Goal: Information Seeking & Learning: Learn about a topic

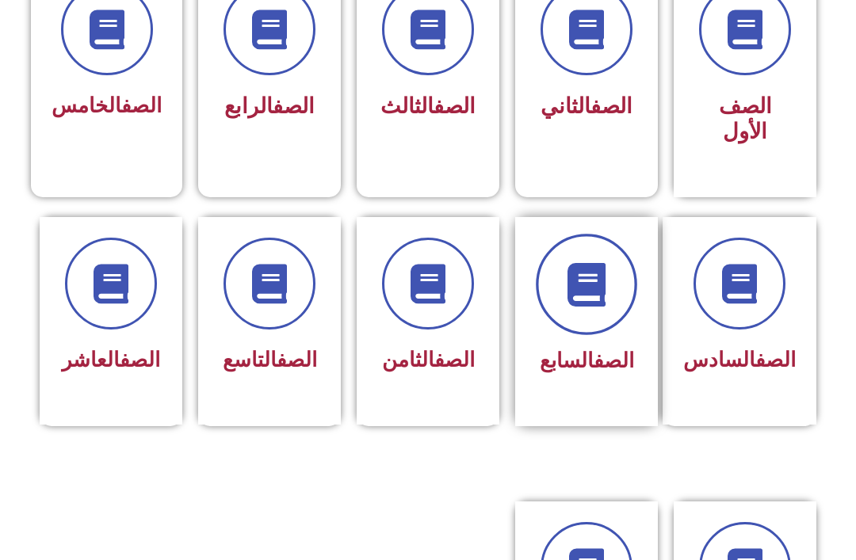
scroll to position [482, 0]
click at [595, 286] on icon at bounding box center [587, 284] width 44 height 44
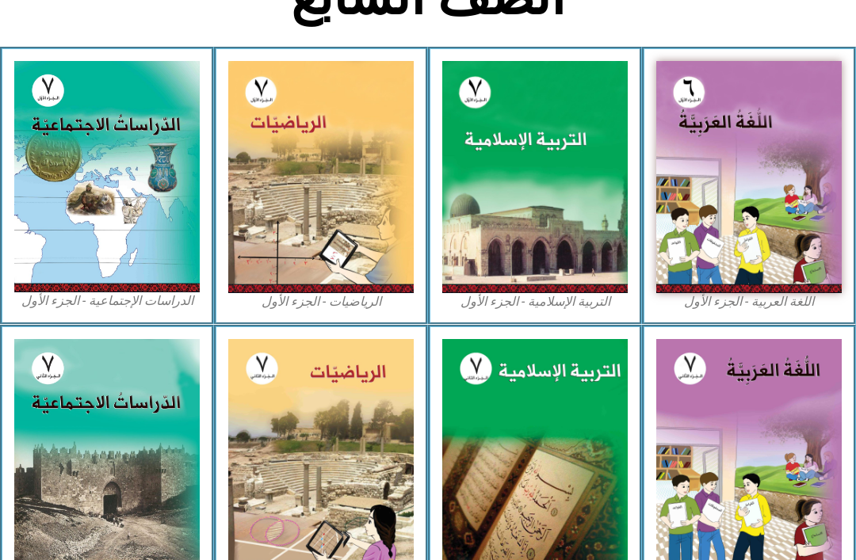
scroll to position [404, 0]
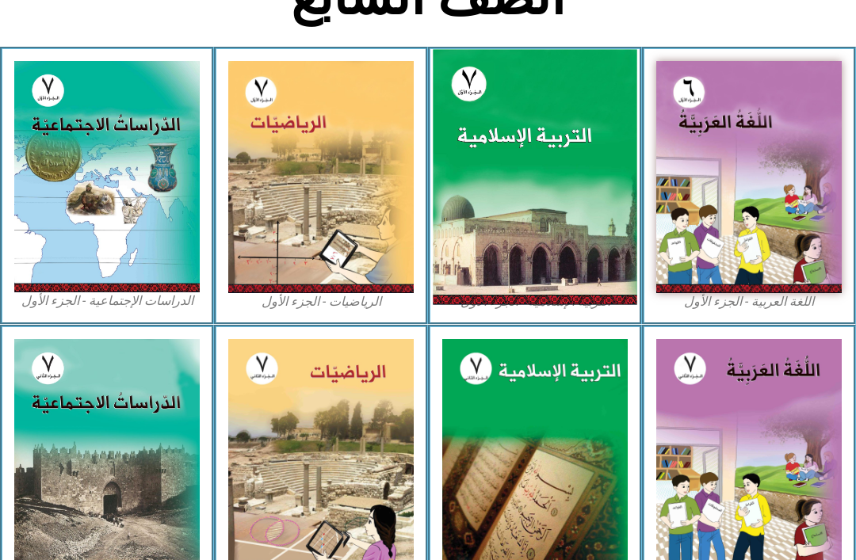
click at [525, 133] on img at bounding box center [535, 176] width 204 height 255
click at [462, 221] on img at bounding box center [535, 176] width 204 height 255
click at [584, 211] on img at bounding box center [535, 176] width 204 height 255
click at [610, 187] on img at bounding box center [535, 176] width 204 height 255
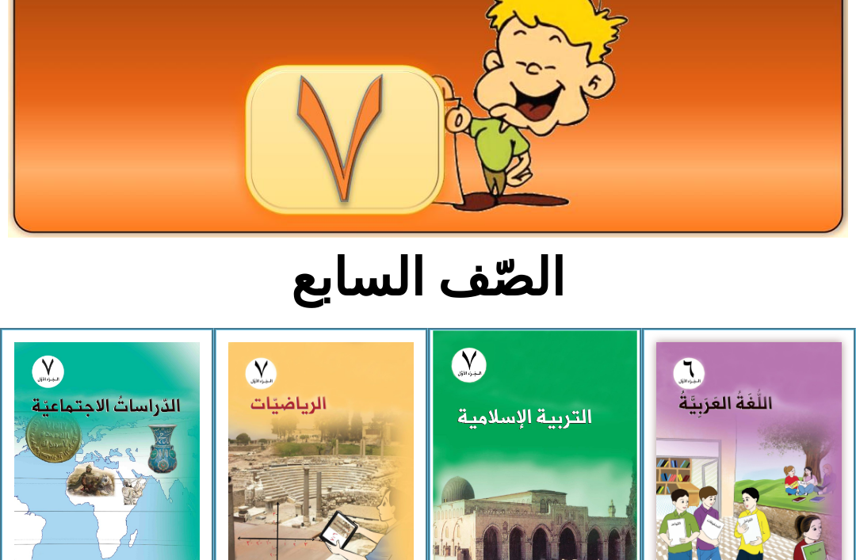
scroll to position [122, 0]
click at [581, 453] on img at bounding box center [535, 458] width 204 height 255
click at [577, 430] on img at bounding box center [535, 458] width 204 height 255
click at [593, 407] on img at bounding box center [535, 458] width 204 height 255
click at [596, 400] on img at bounding box center [535, 458] width 204 height 255
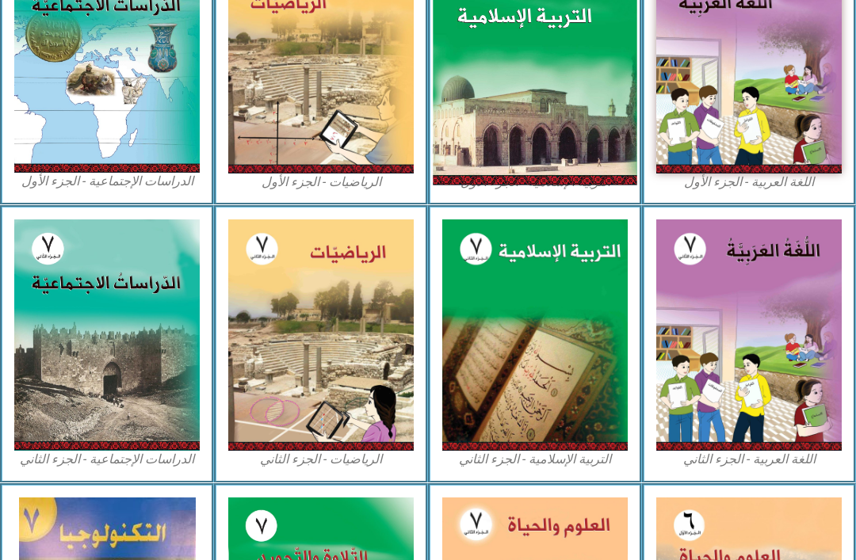
scroll to position [525, 0]
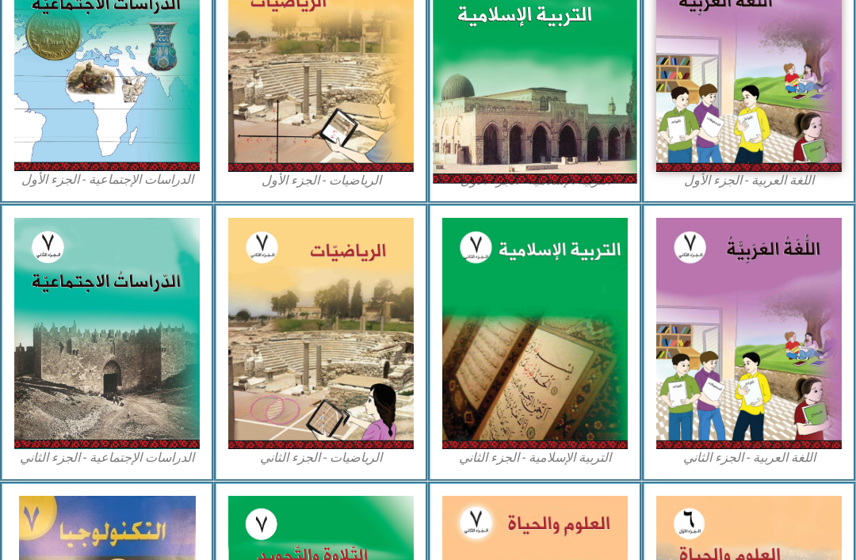
click at [537, 102] on img at bounding box center [535, 55] width 204 height 255
click at [550, 125] on img at bounding box center [535, 55] width 204 height 255
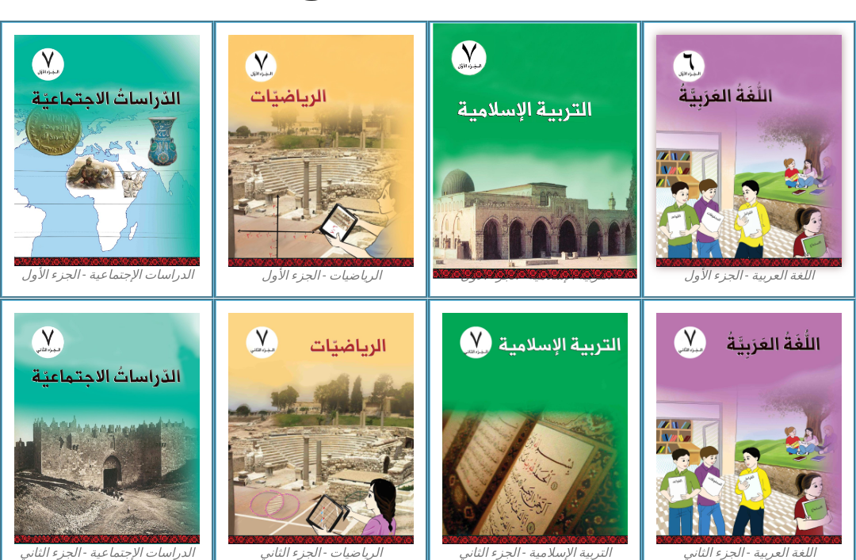
scroll to position [430, 0]
click at [576, 146] on img at bounding box center [535, 150] width 204 height 255
click at [591, 148] on img at bounding box center [535, 150] width 204 height 255
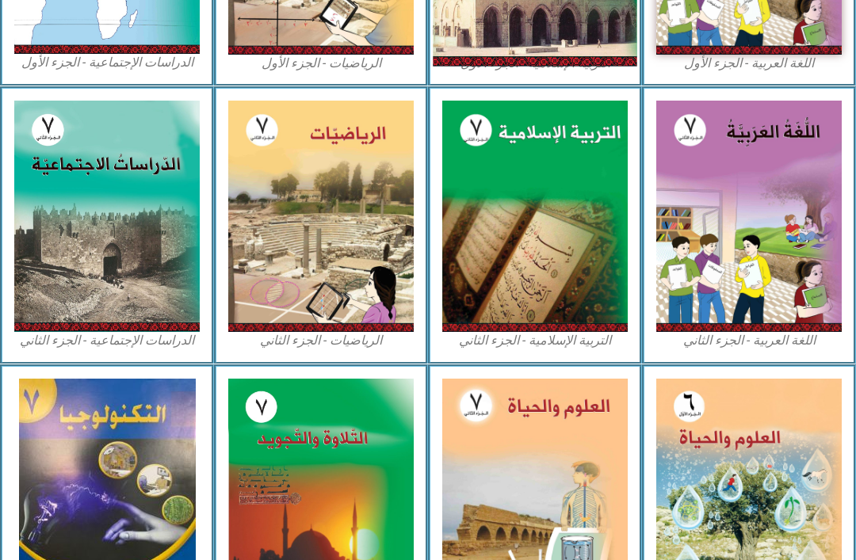
scroll to position [563, 0]
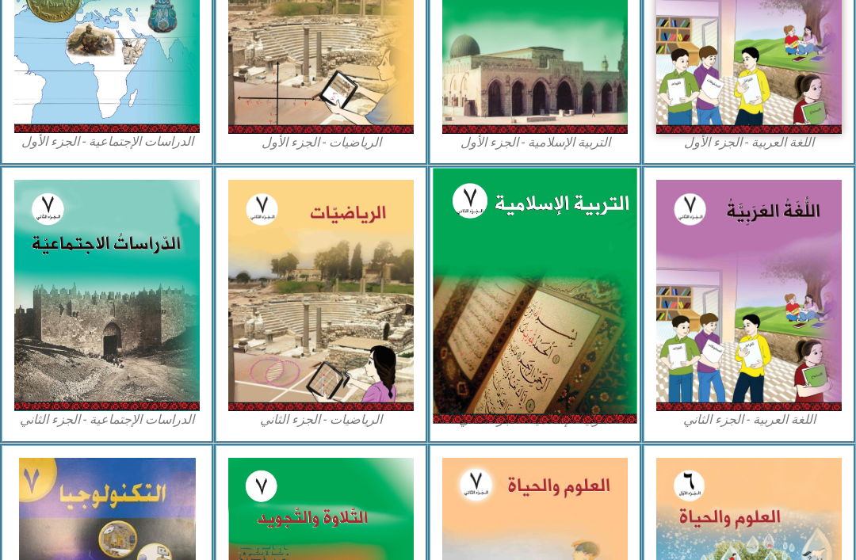
click at [583, 262] on img at bounding box center [535, 295] width 204 height 255
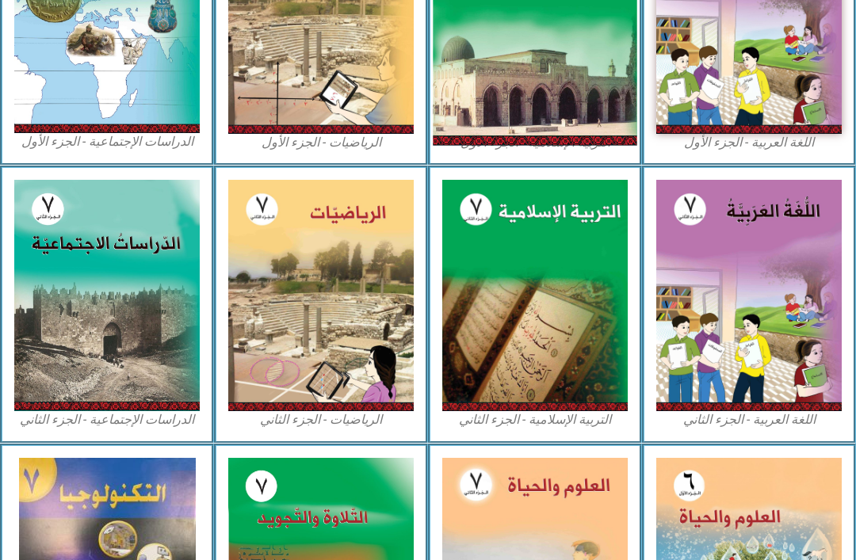
click at [588, 120] on img at bounding box center [535, 17] width 204 height 255
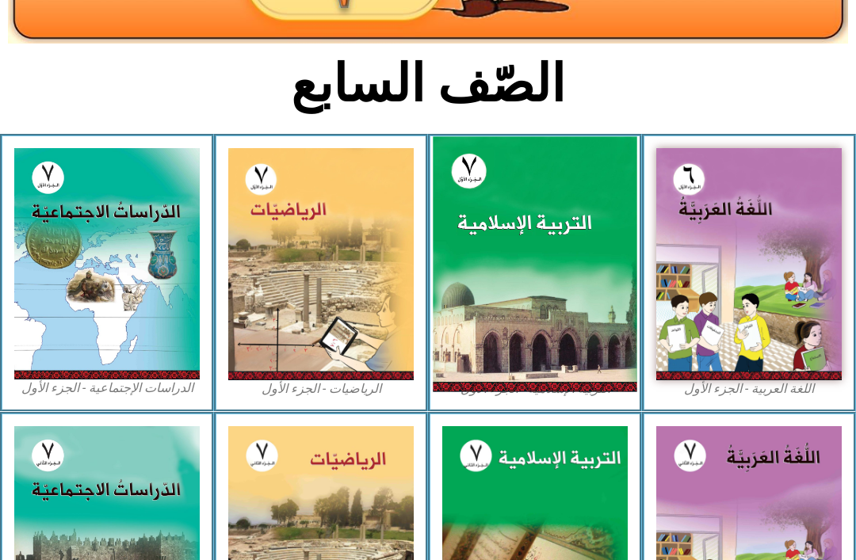
scroll to position [316, 0]
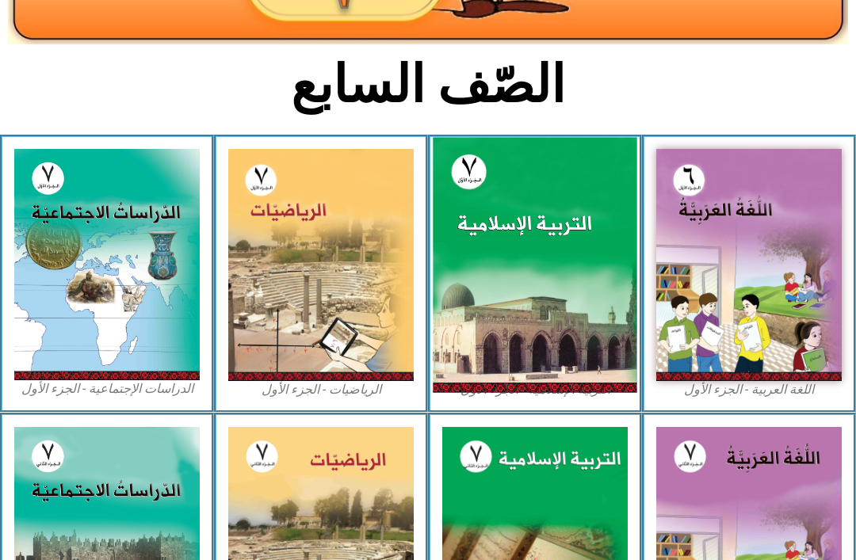
click at [576, 218] on img at bounding box center [535, 264] width 204 height 255
click at [601, 210] on img at bounding box center [535, 264] width 204 height 255
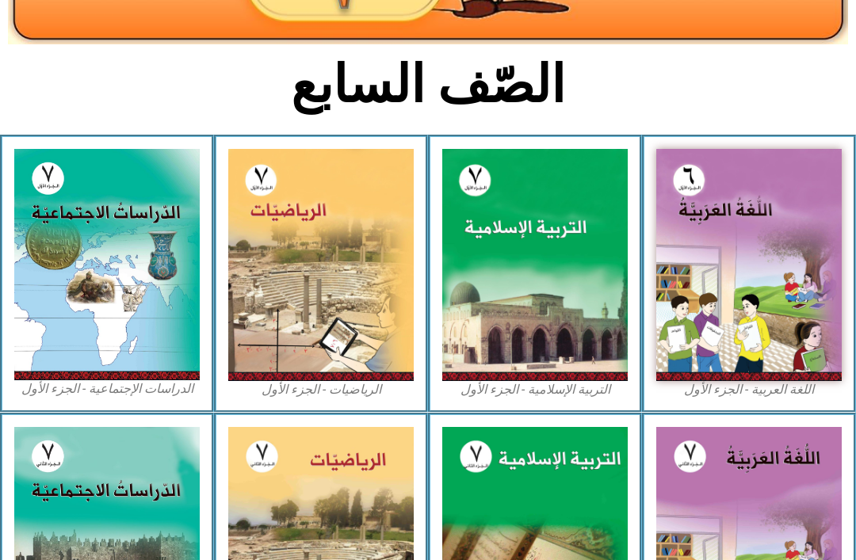
click at [580, 400] on div "التربية الإسلامية - الجزء الأول" at bounding box center [535, 274] width 214 height 278
click at [596, 399] on div "التربية الإسلامية - الجزء الأول" at bounding box center [535, 274] width 214 height 278
click at [621, 392] on figcaption "التربية الإسلامية - الجزء الأول" at bounding box center [535, 389] width 186 height 17
click at [598, 397] on figcaption "التربية الإسلامية - الجزء الأول" at bounding box center [535, 389] width 186 height 17
click at [602, 400] on div "التربية الإسلامية - الجزء الأول" at bounding box center [535, 274] width 214 height 278
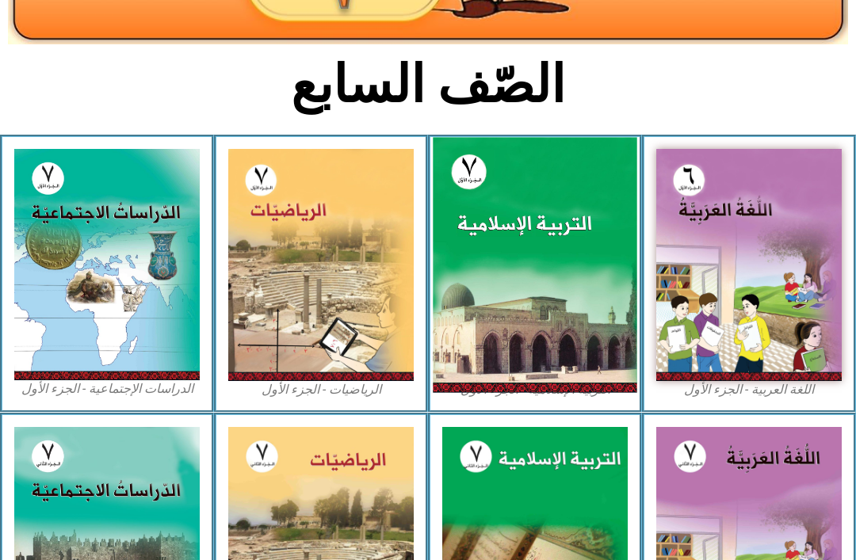
click at [524, 373] on img at bounding box center [535, 264] width 204 height 255
click at [597, 206] on img at bounding box center [535, 264] width 204 height 255
click at [584, 187] on img at bounding box center [535, 264] width 204 height 255
click at [581, 188] on img at bounding box center [535, 264] width 204 height 255
click at [588, 192] on img at bounding box center [535, 264] width 204 height 255
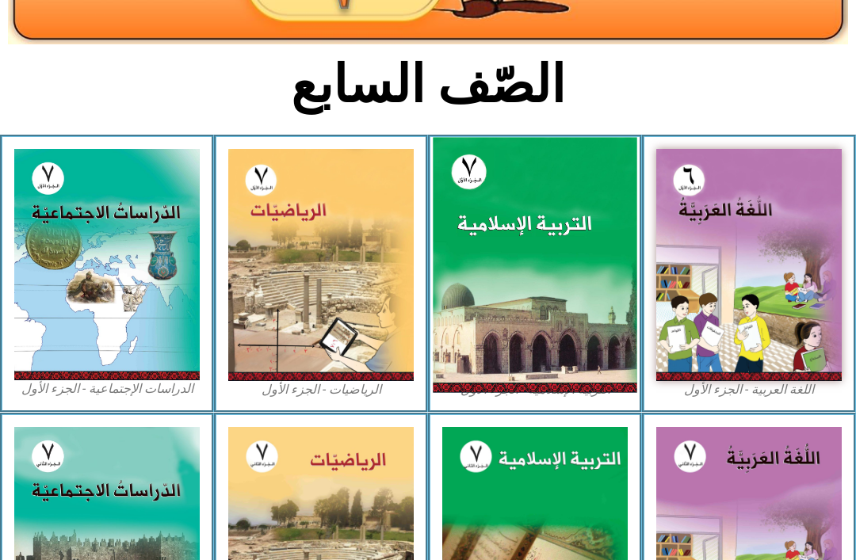
click at [570, 189] on img at bounding box center [535, 264] width 204 height 255
click at [583, 174] on img at bounding box center [535, 264] width 204 height 255
click at [572, 388] on img at bounding box center [535, 264] width 204 height 255
click at [609, 354] on img at bounding box center [535, 264] width 204 height 255
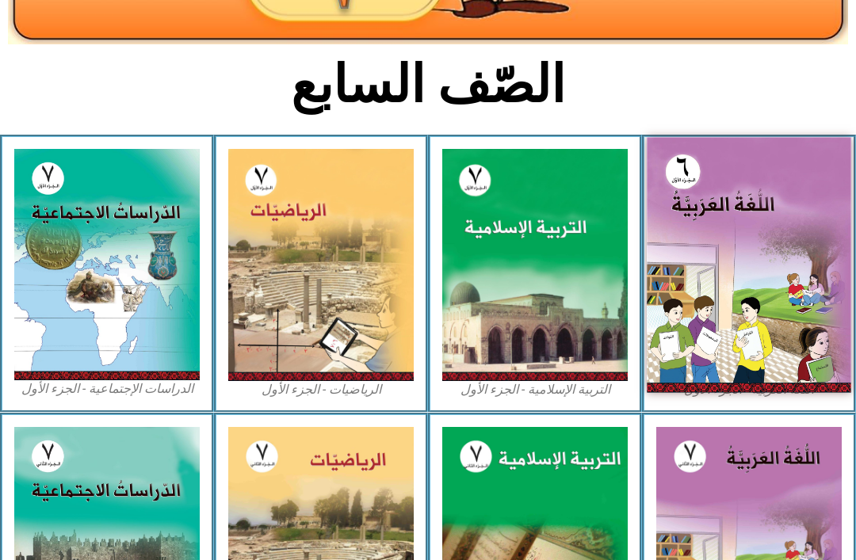
click at [715, 218] on img at bounding box center [749, 264] width 204 height 255
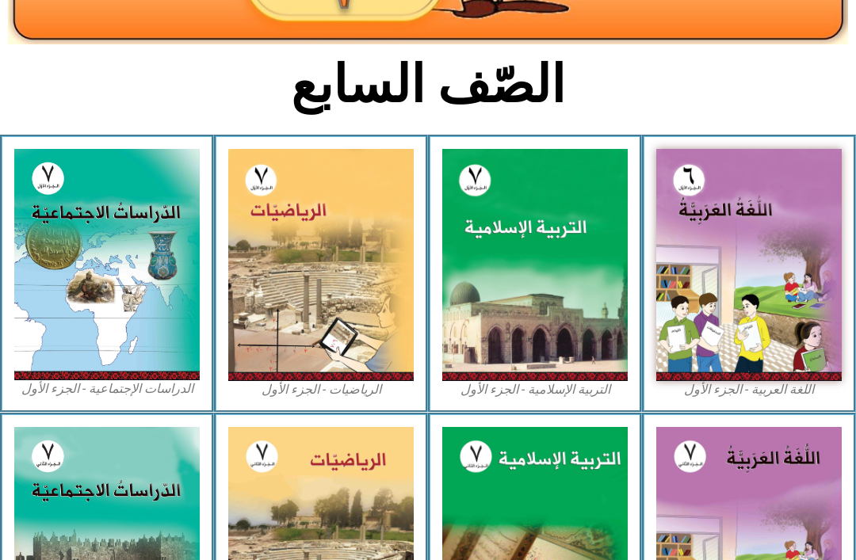
click at [570, 395] on figcaption "التربية الإسلامية - الجزء الأول" at bounding box center [535, 389] width 186 height 17
click at [641, 398] on div "التربية الإسلامية - الجزء الأول" at bounding box center [535, 274] width 214 height 278
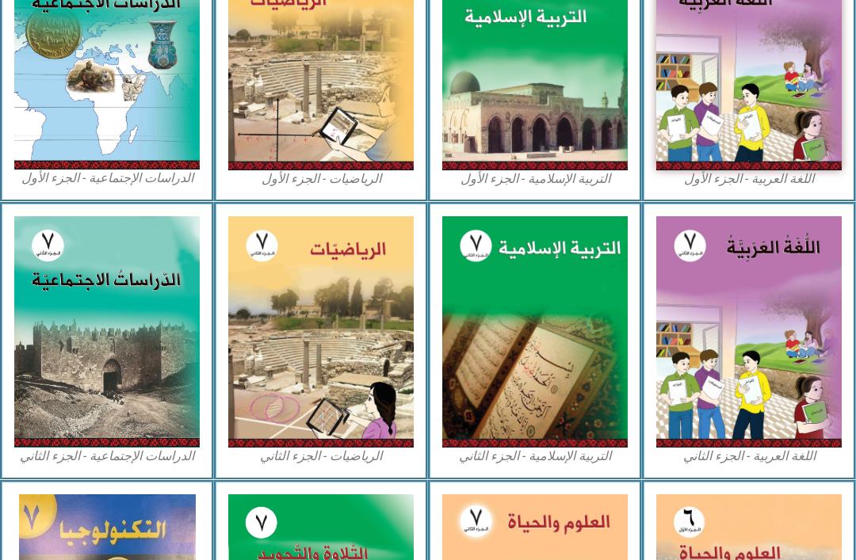
scroll to position [526, 0]
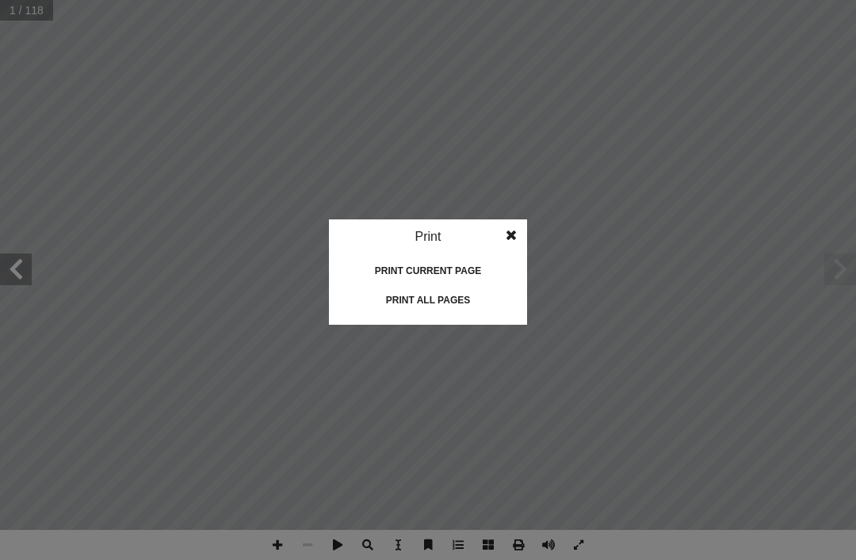
click at [469, 300] on div "Print all pages" at bounding box center [428, 300] width 159 height 25
